Goal: Information Seeking & Learning: Learn about a topic

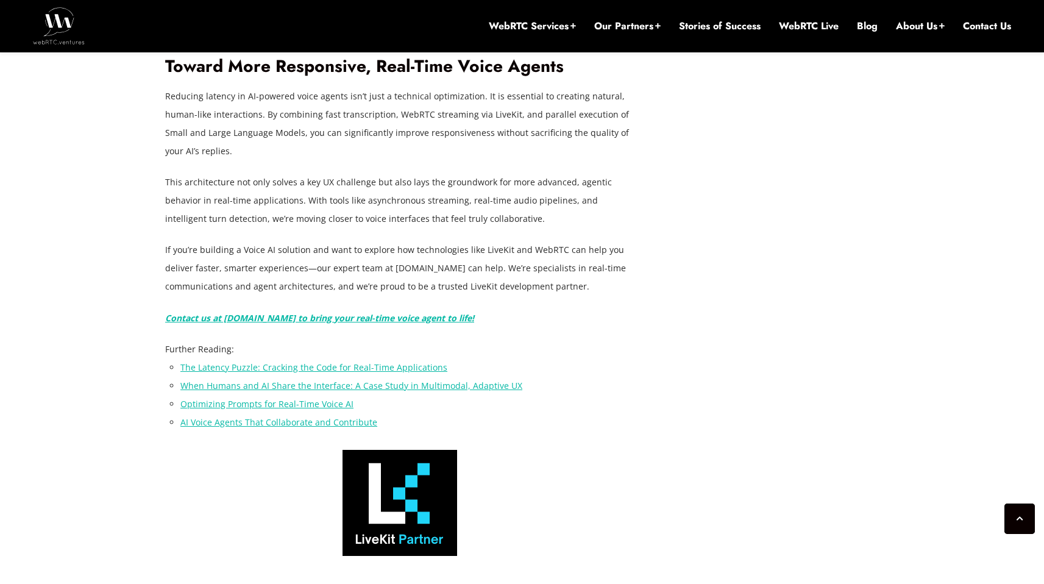
scroll to position [679, 0]
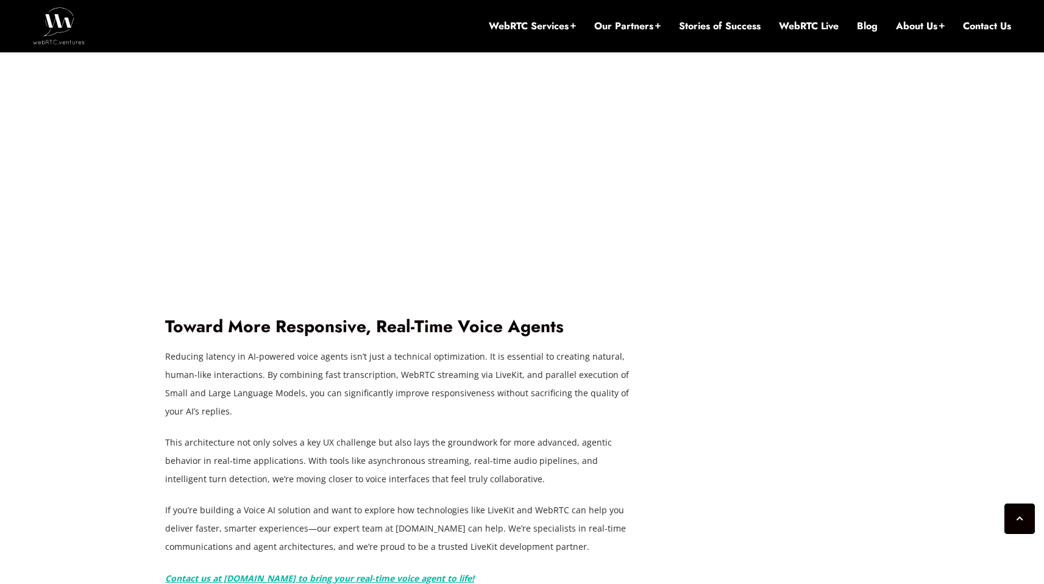
scroll to position [3743, 0]
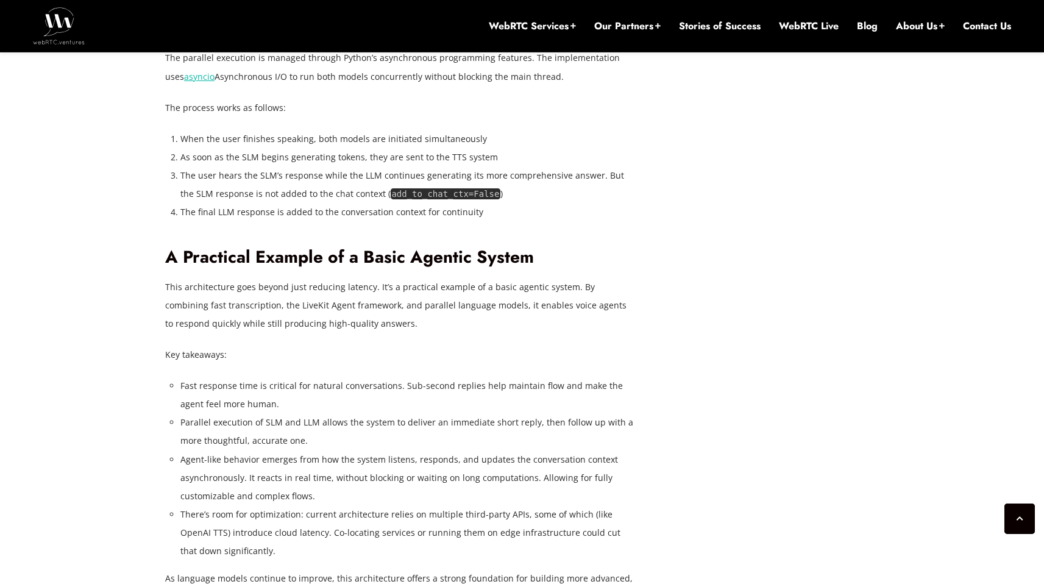
scroll to position [3049, 0]
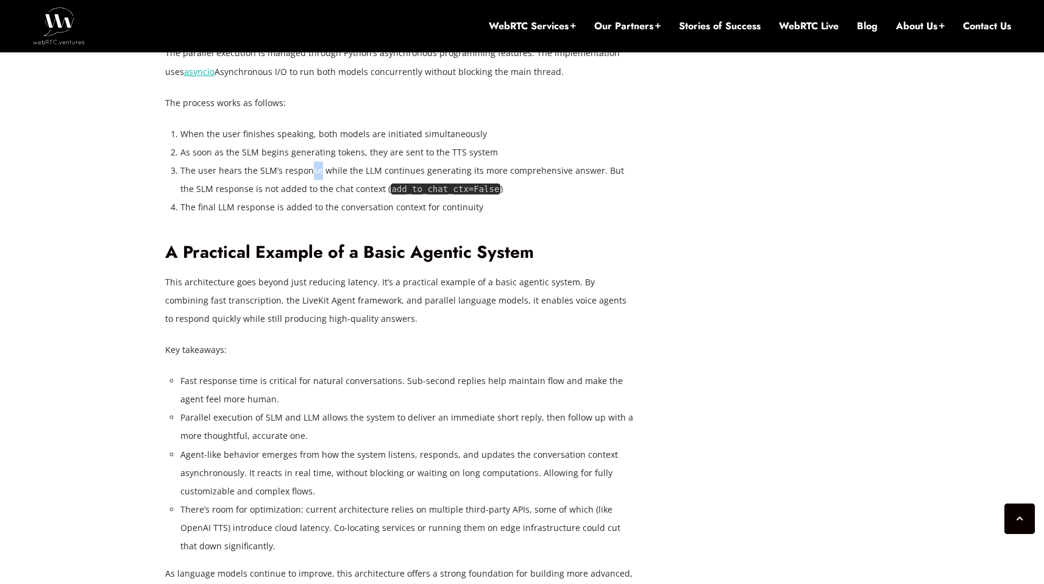
drag, startPoint x: 319, startPoint y: 344, endPoint x: 307, endPoint y: 344, distance: 11.6
click at [307, 198] on li "The user hears the SLM’s response while the LLM continues generating its more c…" at bounding box center [407, 179] width 454 height 37
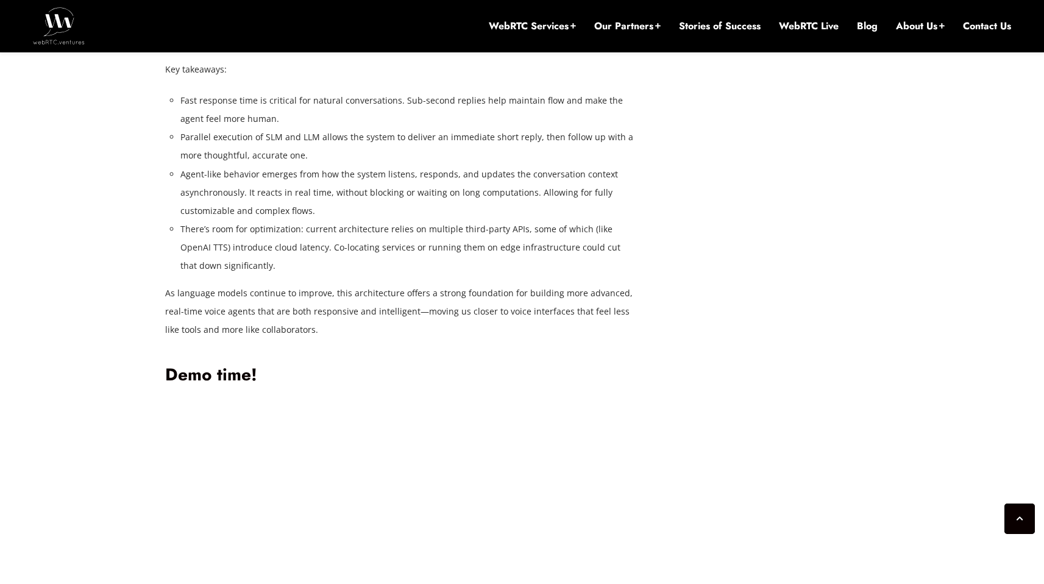
scroll to position [3340, 0]
